Goal: Complete application form

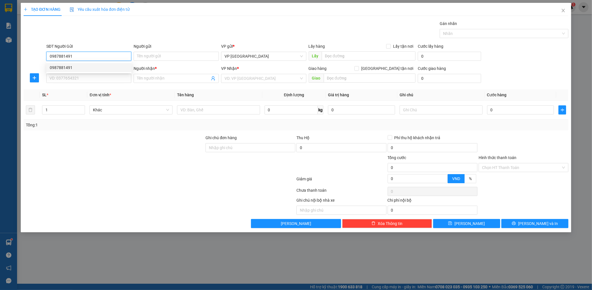
click at [61, 69] on div "0987881491" at bounding box center [89, 68] width 78 height 6
type input "0987881491"
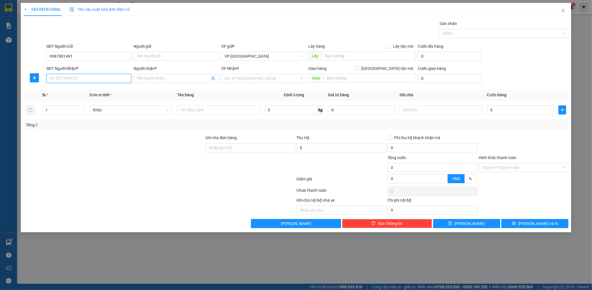
click at [66, 76] on input "SĐT Người Nhận *" at bounding box center [88, 78] width 85 height 9
drag, startPoint x: 78, startPoint y: 92, endPoint x: 147, endPoint y: 80, distance: 69.4
click at [78, 92] on div "0857960999 - Sơn" at bounding box center [89, 90] width 78 height 6
type input "0857960999"
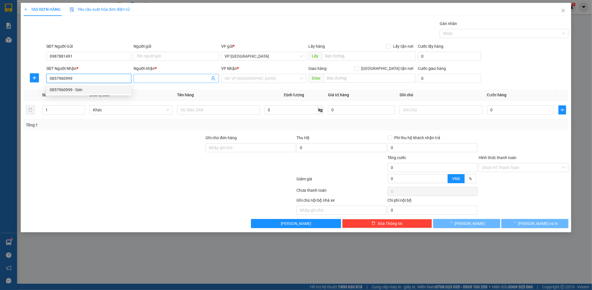
type input "Sơn"
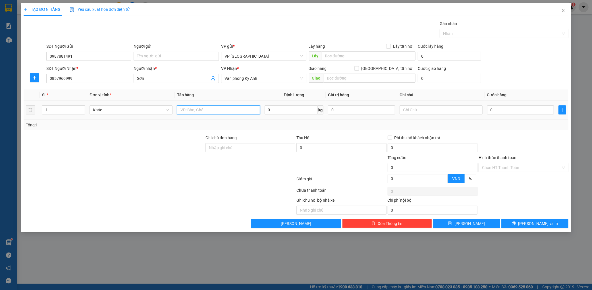
click at [215, 113] on input "text" at bounding box center [218, 109] width 83 height 9
type input "1 lốp"
click at [503, 106] on input "0" at bounding box center [520, 109] width 67 height 9
type input "005"
type input "5"
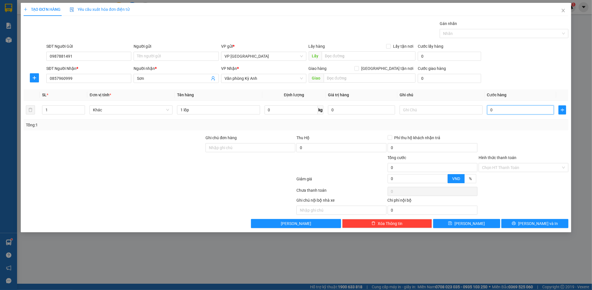
type input "5"
type input "0.050"
type input "50"
type input "00.500"
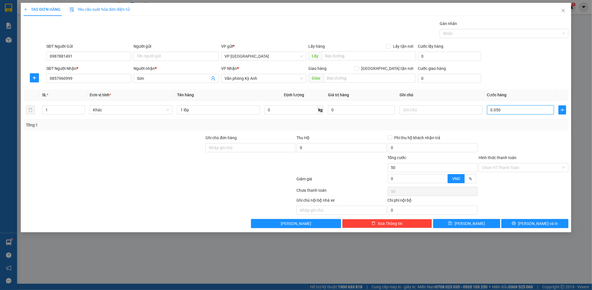
type input "500"
type input "0.005.000"
type input "5.000"
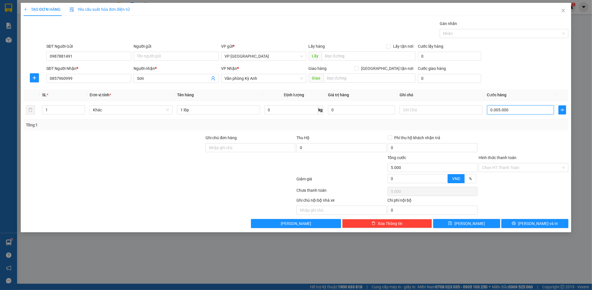
type input "000.050.000"
type input "50.000"
type input "000.005.000"
type input "5.000"
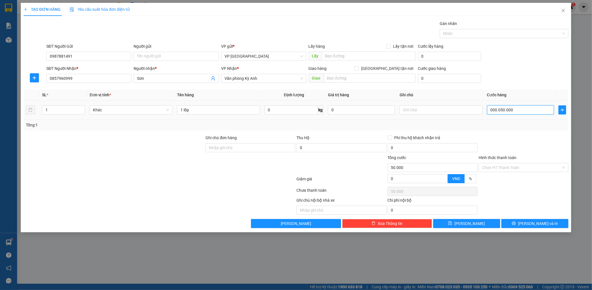
type input "5.000"
type input "[PHONE_NUMBER]"
type input "500.050"
click at [531, 111] on input "[PHONE_NUMBER]" at bounding box center [520, 109] width 67 height 9
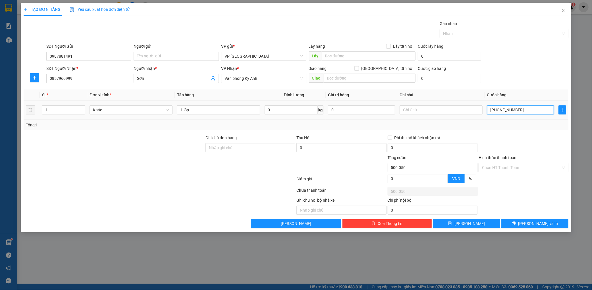
type input "0.000.050.005"
type input "50.005"
type input "00.000.500"
type input "500"
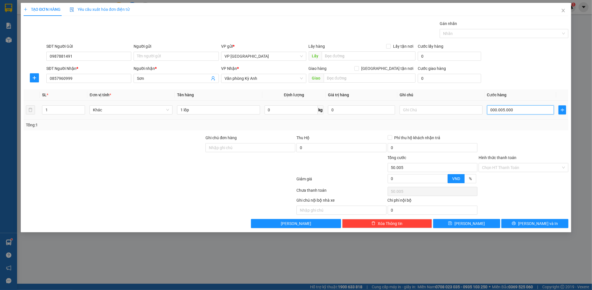
type input "500"
type input "000.005"
type input "5"
type input "0.000"
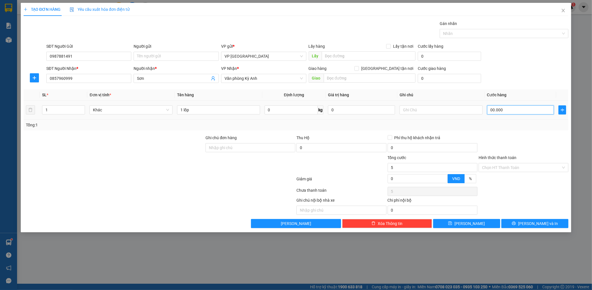
type input "0"
type input "007"
type input "7"
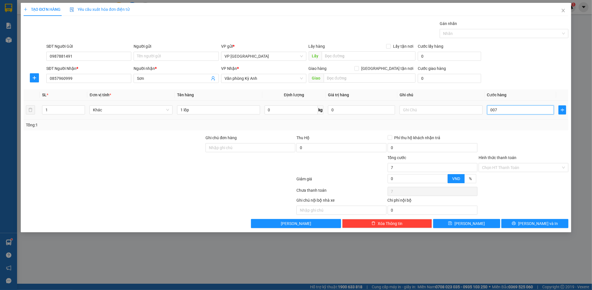
type input "0.070"
type input "70"
type input "00.700"
type input "700"
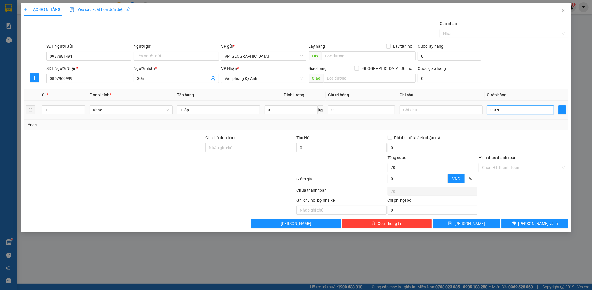
type input "700"
type input "0.007.000"
type input "7.000"
type input "7.000.000"
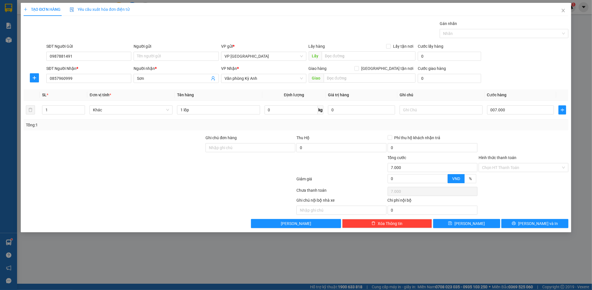
type input "7.000.000"
click at [524, 65] on div "SĐT Người Nhận * 0857960999 Người nhận * Sơn VP Nhận * Văn phòng Kỳ Anh Giao hà…" at bounding box center [307, 75] width 524 height 20
click at [515, 108] on input "7.000.000" at bounding box center [520, 109] width 67 height 9
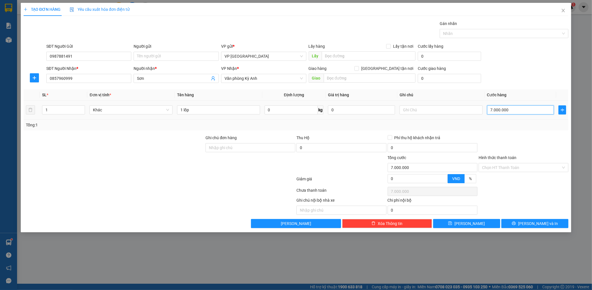
click at [520, 111] on input "7.000.000" at bounding box center [520, 109] width 67 height 9
type input "700.000"
type input "70.000"
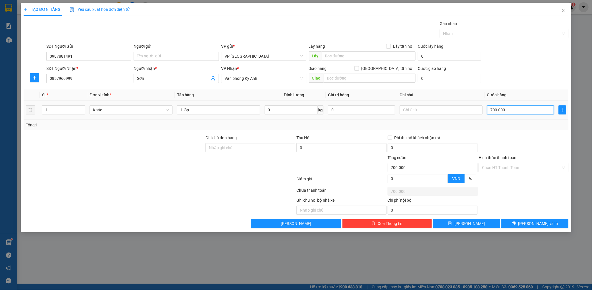
type input "70.000"
click at [529, 222] on button "[PERSON_NAME] và In" at bounding box center [534, 223] width 67 height 9
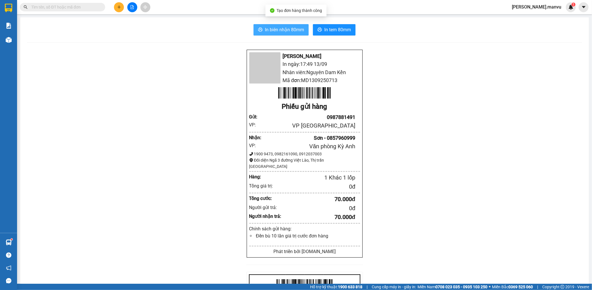
click at [284, 34] on button "In biên nhận 80mm" at bounding box center [281, 29] width 55 height 11
click at [286, 34] on button "In biên nhận 80mm" at bounding box center [281, 29] width 55 height 11
